Goal: Find specific page/section: Find specific page/section

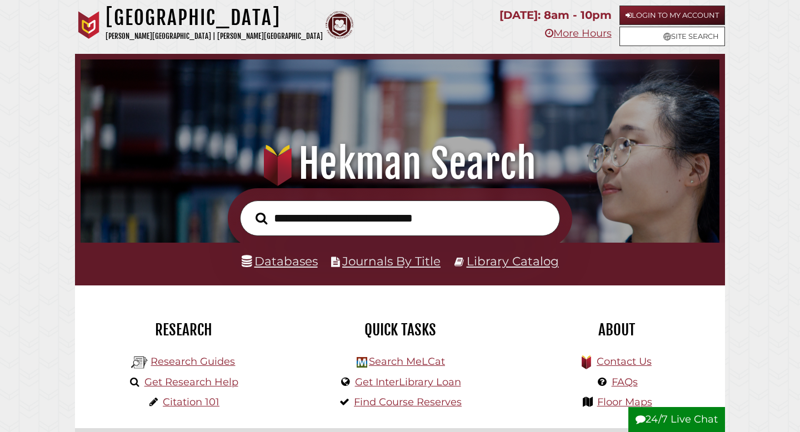
scroll to position [211, 634]
click at [291, 260] on link "Databases" at bounding box center [280, 261] width 76 height 14
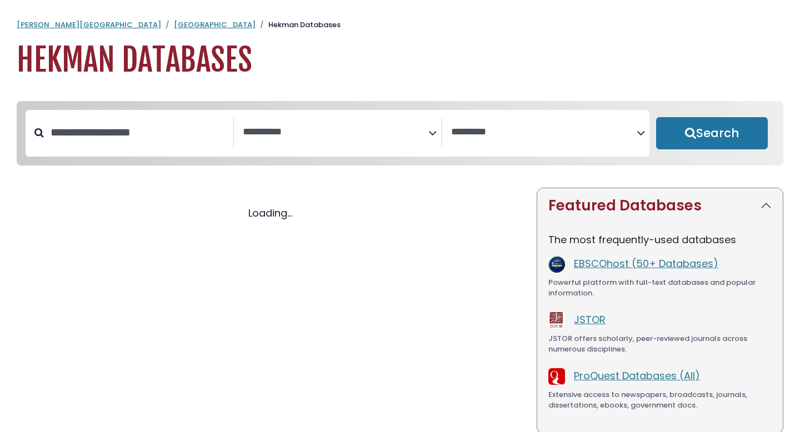
select select "Database Subject Filter"
select select "Database Vendors Filter"
select select "Database Subject Filter"
select select "Database Vendors Filter"
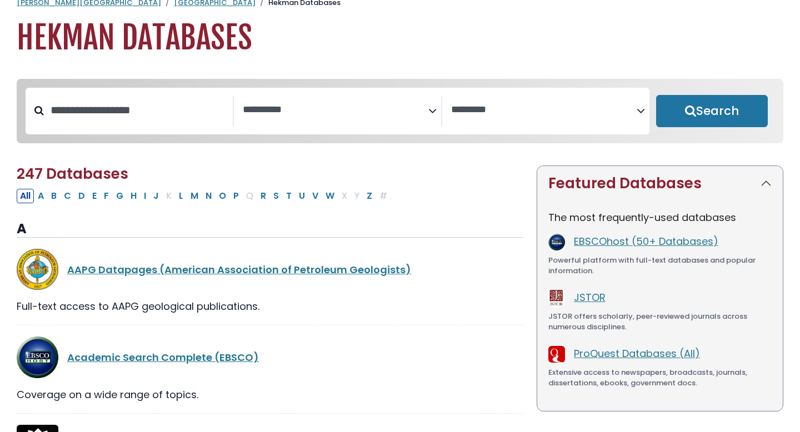
scroll to position [27, 0]
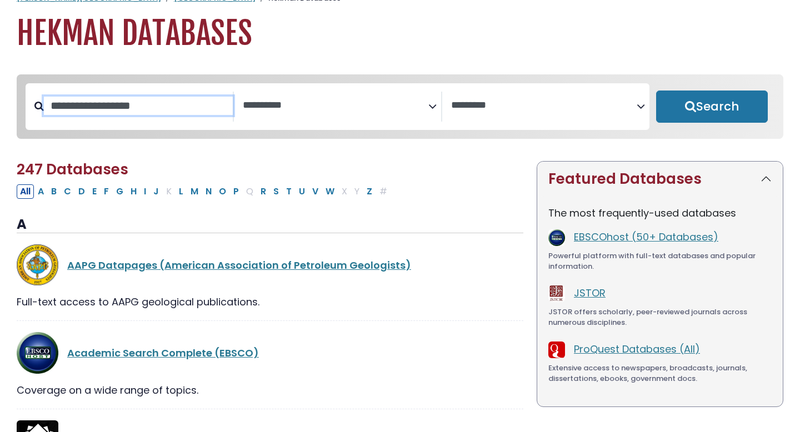
click at [121, 115] on input "Search database by title or keyword" at bounding box center [138, 106] width 189 height 18
type input "***"
click at [657, 91] on button "Search" at bounding box center [713, 107] width 112 height 32
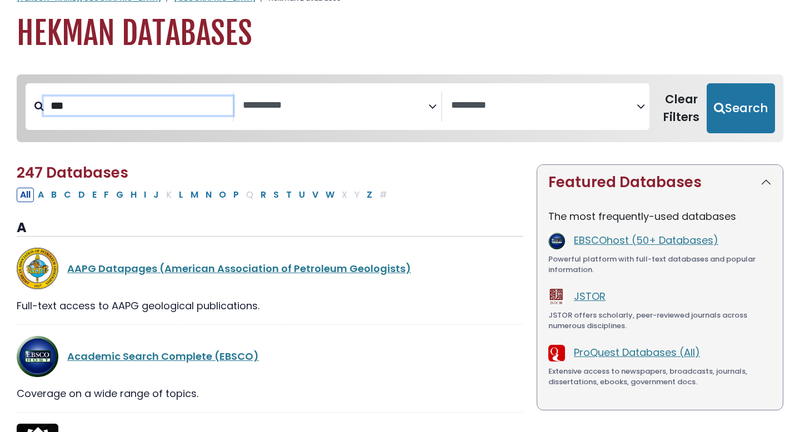
select select "Database Subject Filter"
select select "Database Vendors Filter"
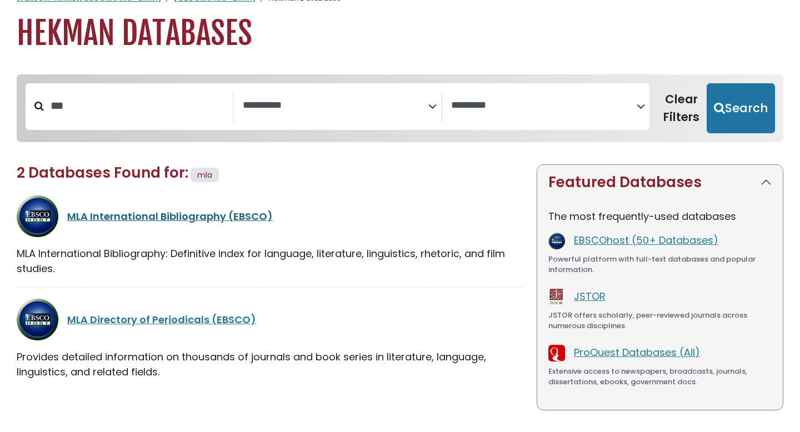
click at [116, 212] on link "MLA International Bibliography (EBSCO)" at bounding box center [170, 217] width 206 height 14
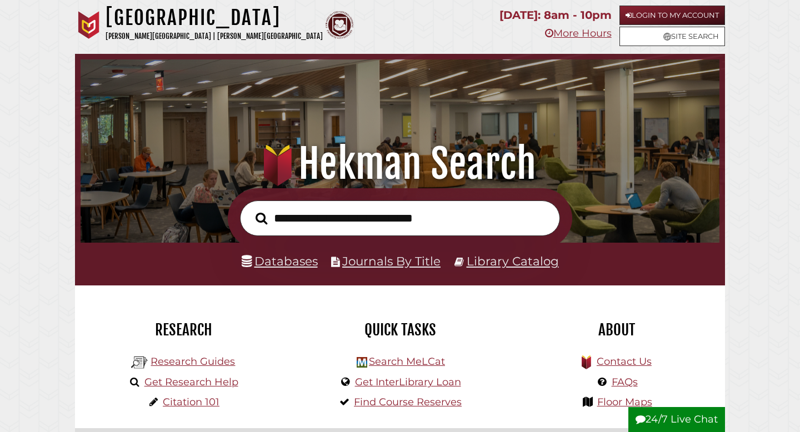
scroll to position [211, 634]
click at [296, 263] on link "Databases" at bounding box center [280, 261] width 76 height 14
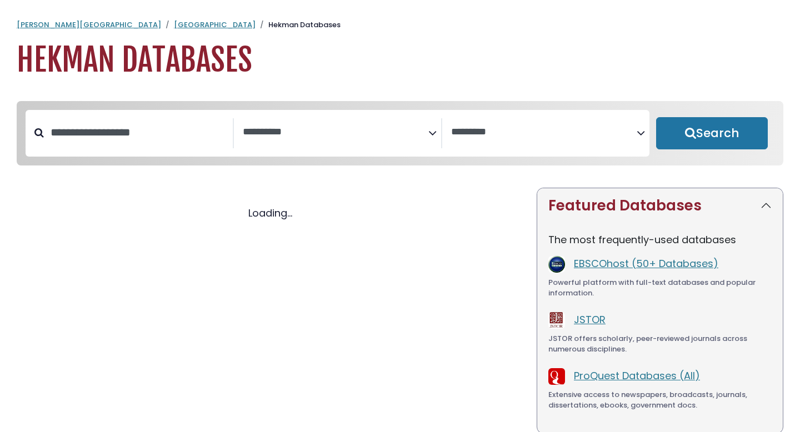
select select "Database Subject Filter"
select select "Database Vendors Filter"
select select "Database Subject Filter"
select select "Database Vendors Filter"
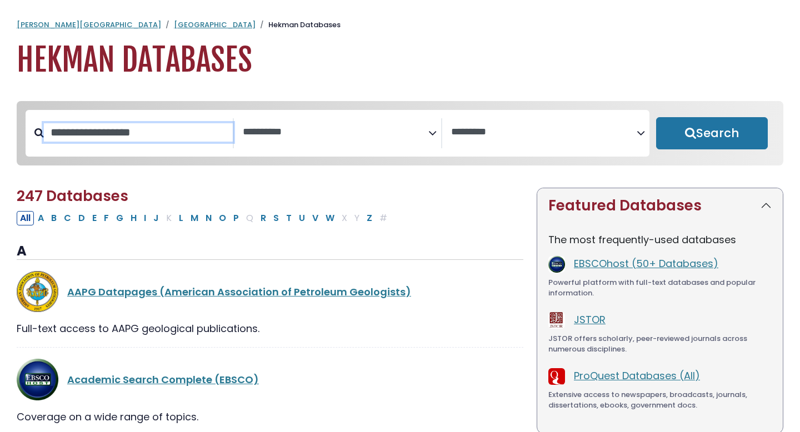
click at [97, 142] on input "Search database by title or keyword" at bounding box center [138, 132] width 189 height 18
type input "***"
click at [657, 117] on button "Search" at bounding box center [713, 133] width 112 height 32
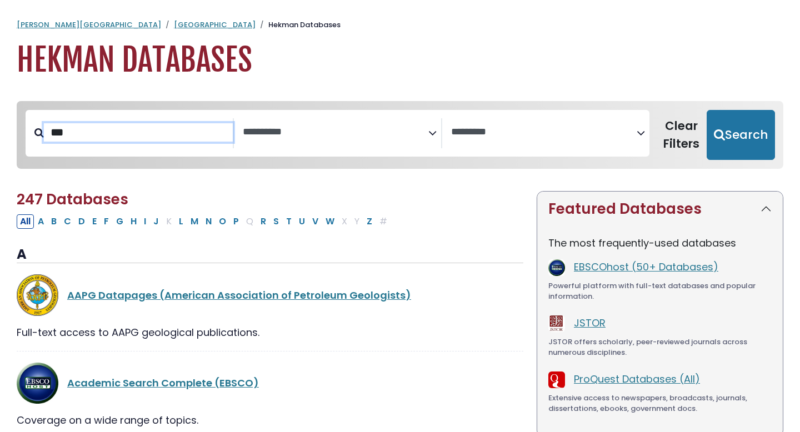
select select "Database Subject Filter"
select select "Database Vendors Filter"
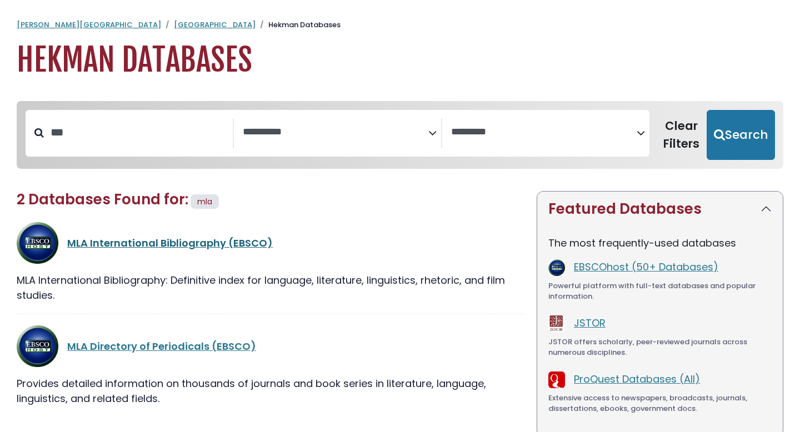
click at [100, 246] on link "MLA International Bibliography (EBSCO)" at bounding box center [170, 243] width 206 height 14
